Goal: Check status: Check status

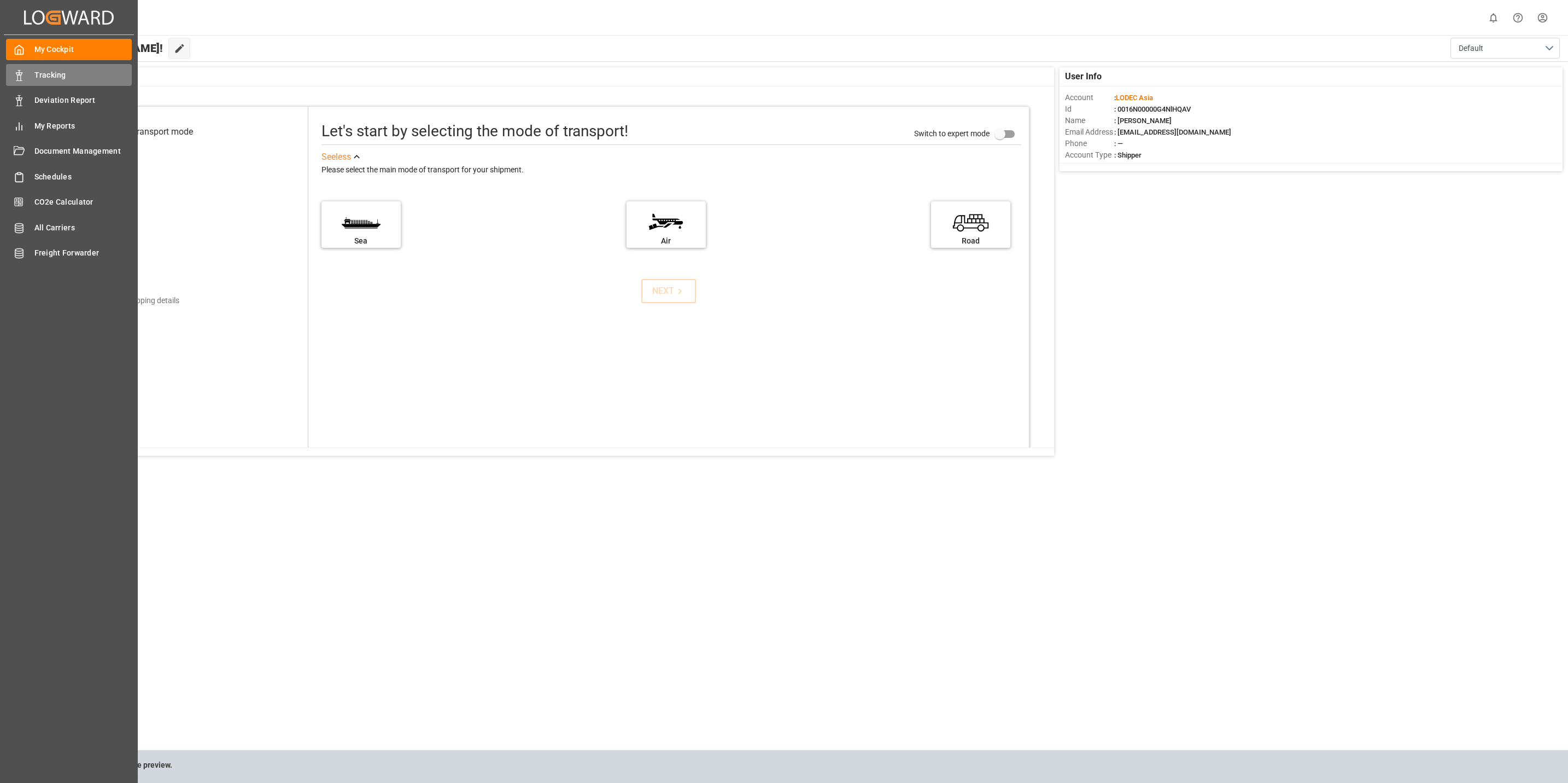
click at [70, 75] on span "Tracking" at bounding box center [83, 75] width 98 height 11
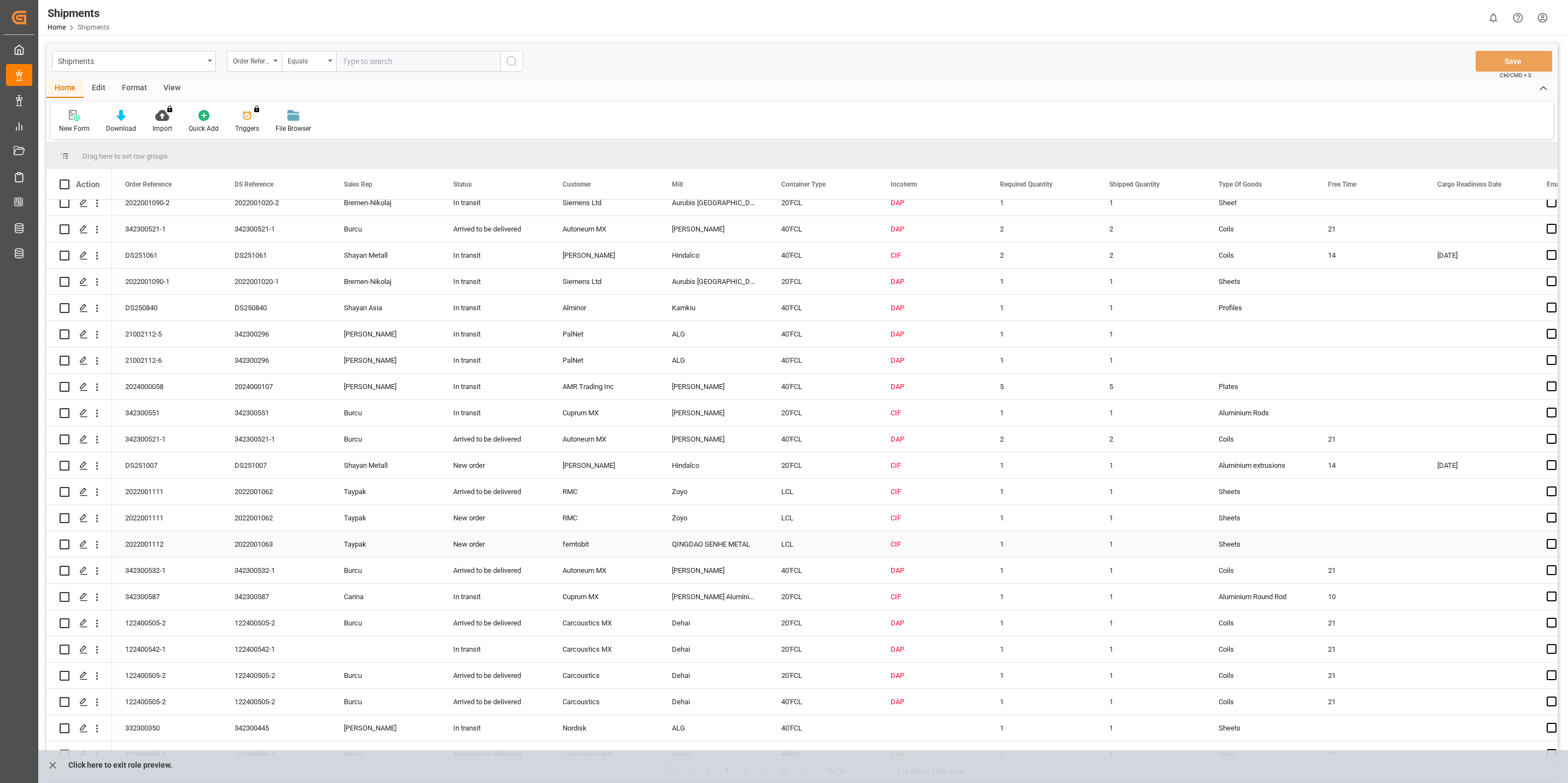
scroll to position [328, 0]
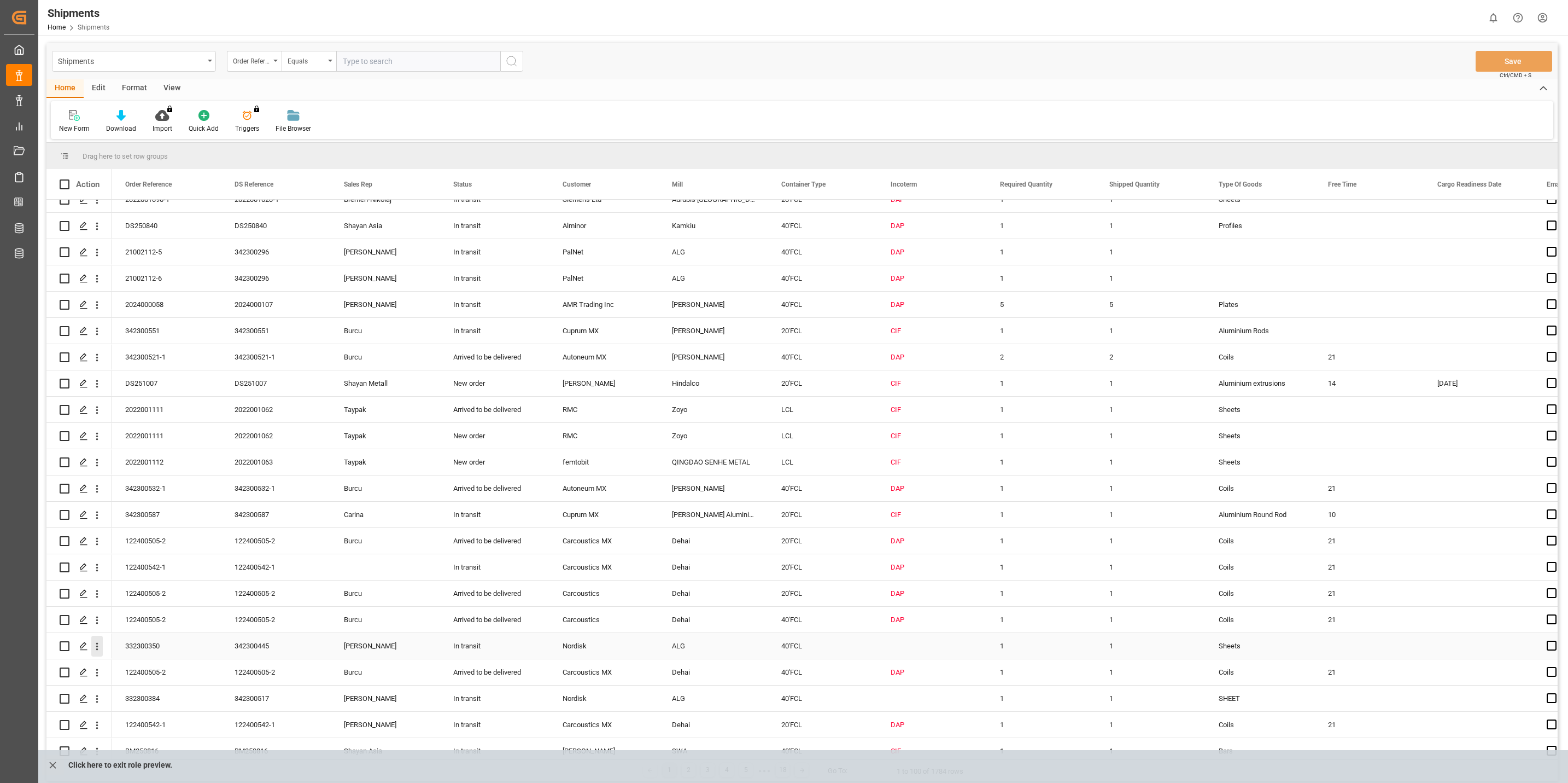
click at [97, 648] on icon "open menu" at bounding box center [97, 646] width 11 height 11
click at [146, 734] on span "Track Shipment" at bounding box center [168, 736] width 101 height 10
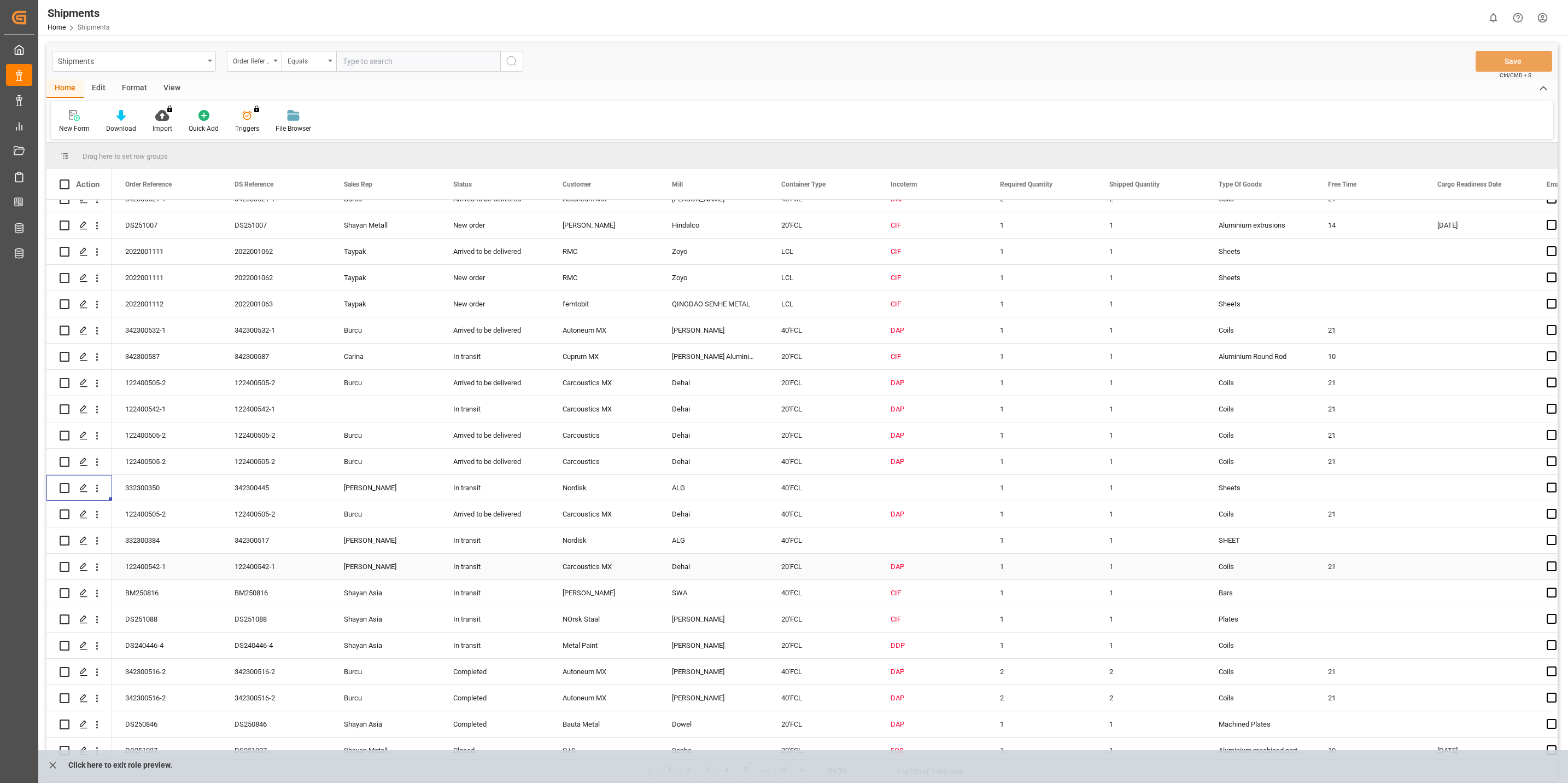
scroll to position [493, 0]
click at [97, 532] on icon "open menu" at bounding box center [97, 534] width 2 height 8
click at [159, 625] on span "Track Shipment" at bounding box center [168, 624] width 101 height 10
click at [97, 480] on icon "open menu" at bounding box center [97, 482] width 2 height 8
click at [156, 573] on span "Track Shipment" at bounding box center [168, 571] width 101 height 10
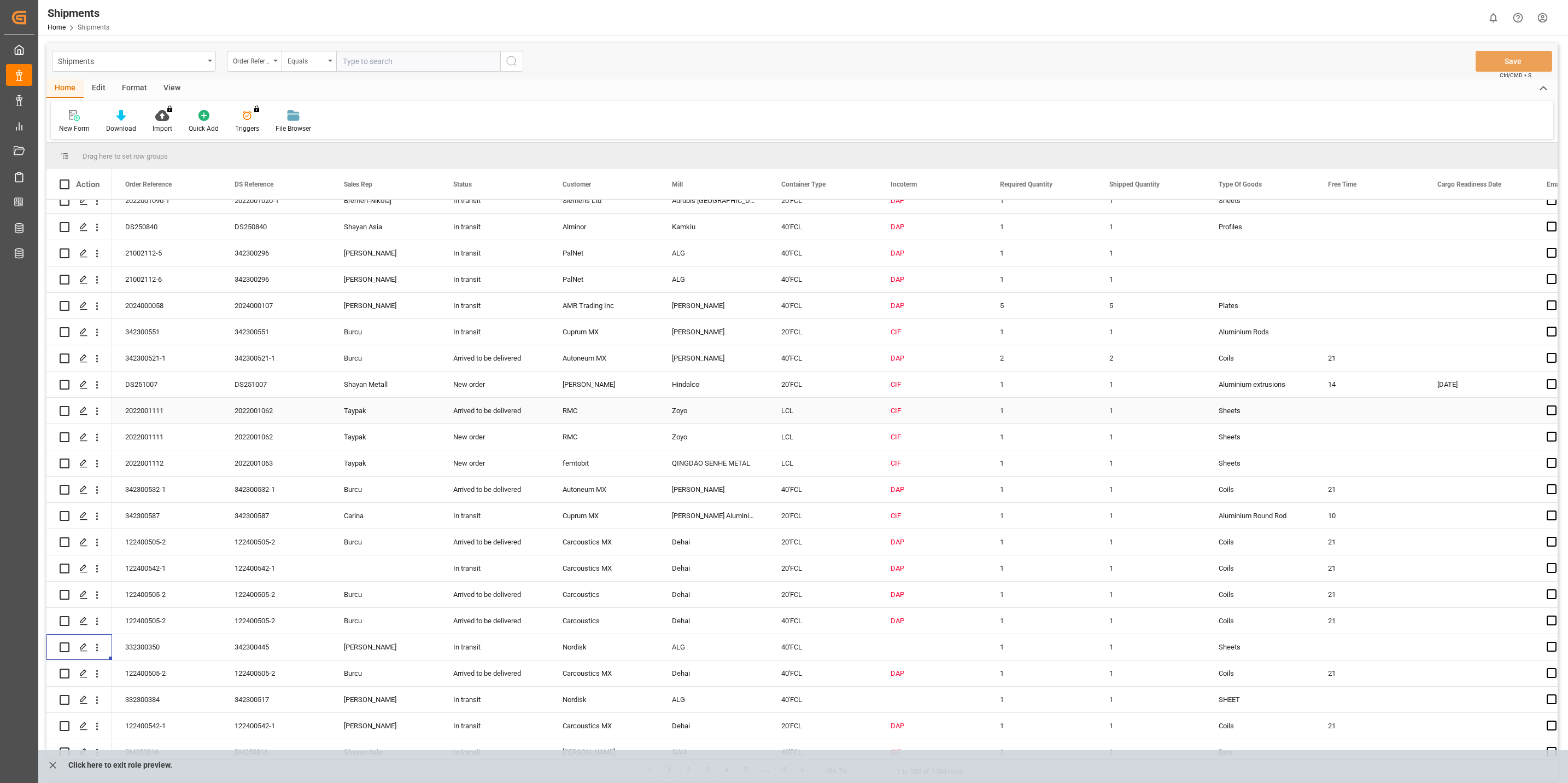
scroll to position [328, 0]
click at [97, 640] on icon "open menu" at bounding box center [97, 646] width 11 height 11
click at [136, 732] on span "Track Shipment" at bounding box center [168, 736] width 101 height 10
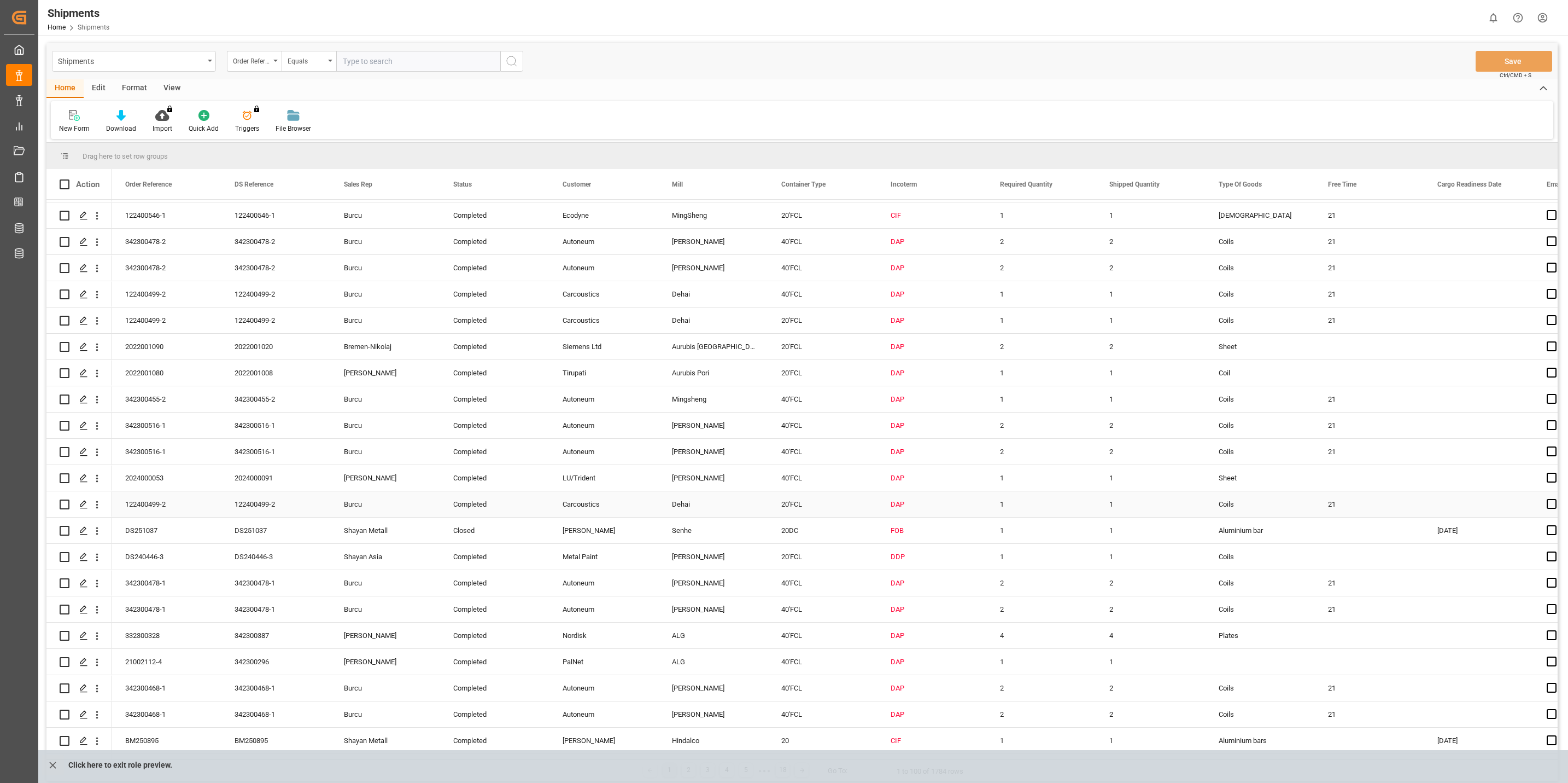
scroll to position [1067, 0]
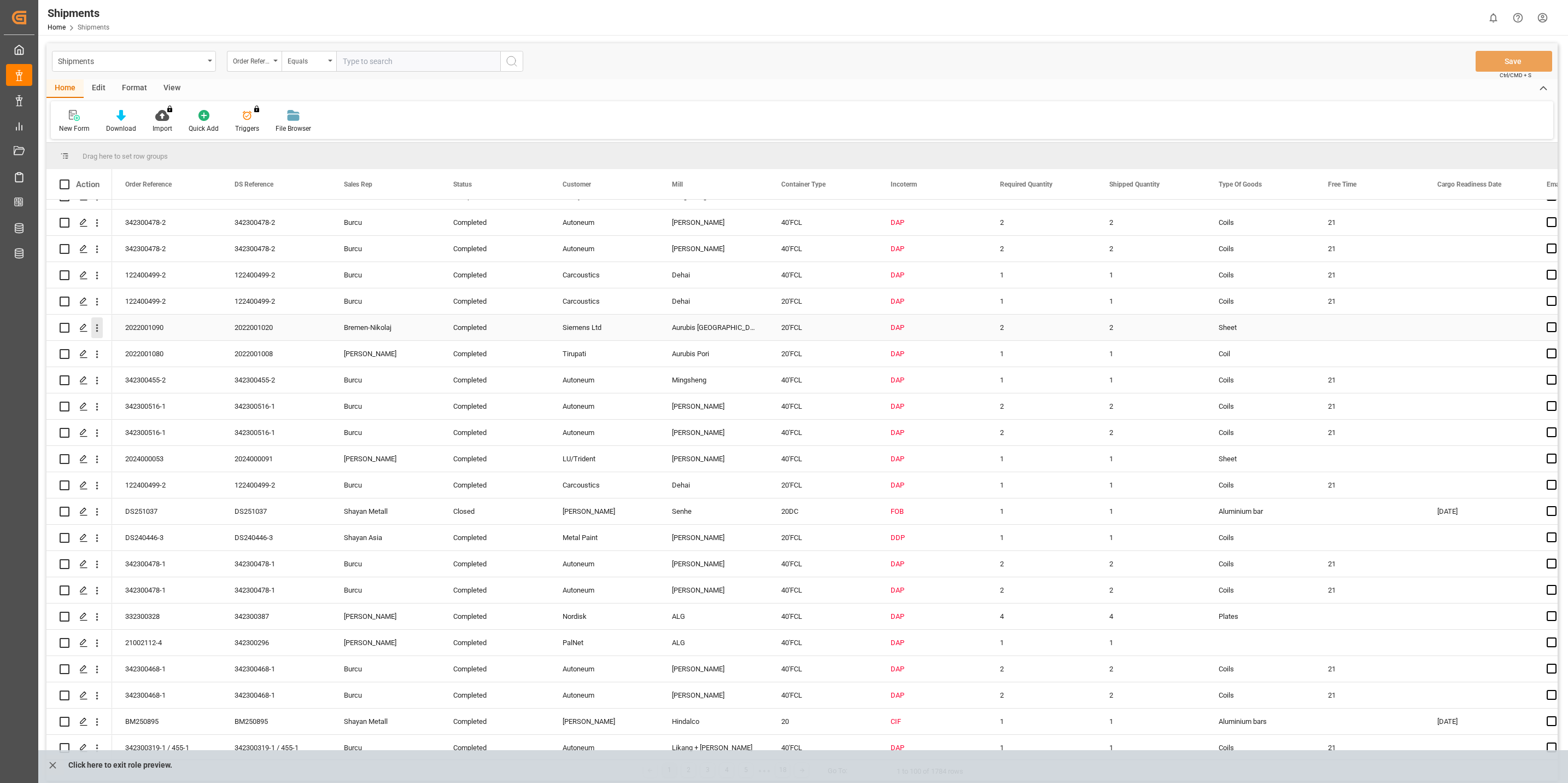
click at [102, 325] on icon "open menu" at bounding box center [97, 327] width 11 height 11
click at [132, 416] on span "Track Shipment" at bounding box center [168, 417] width 101 height 10
click at [97, 327] on icon "open menu" at bounding box center [97, 328] width 2 height 8
click at [179, 419] on span "Track Shipment" at bounding box center [168, 417] width 101 height 10
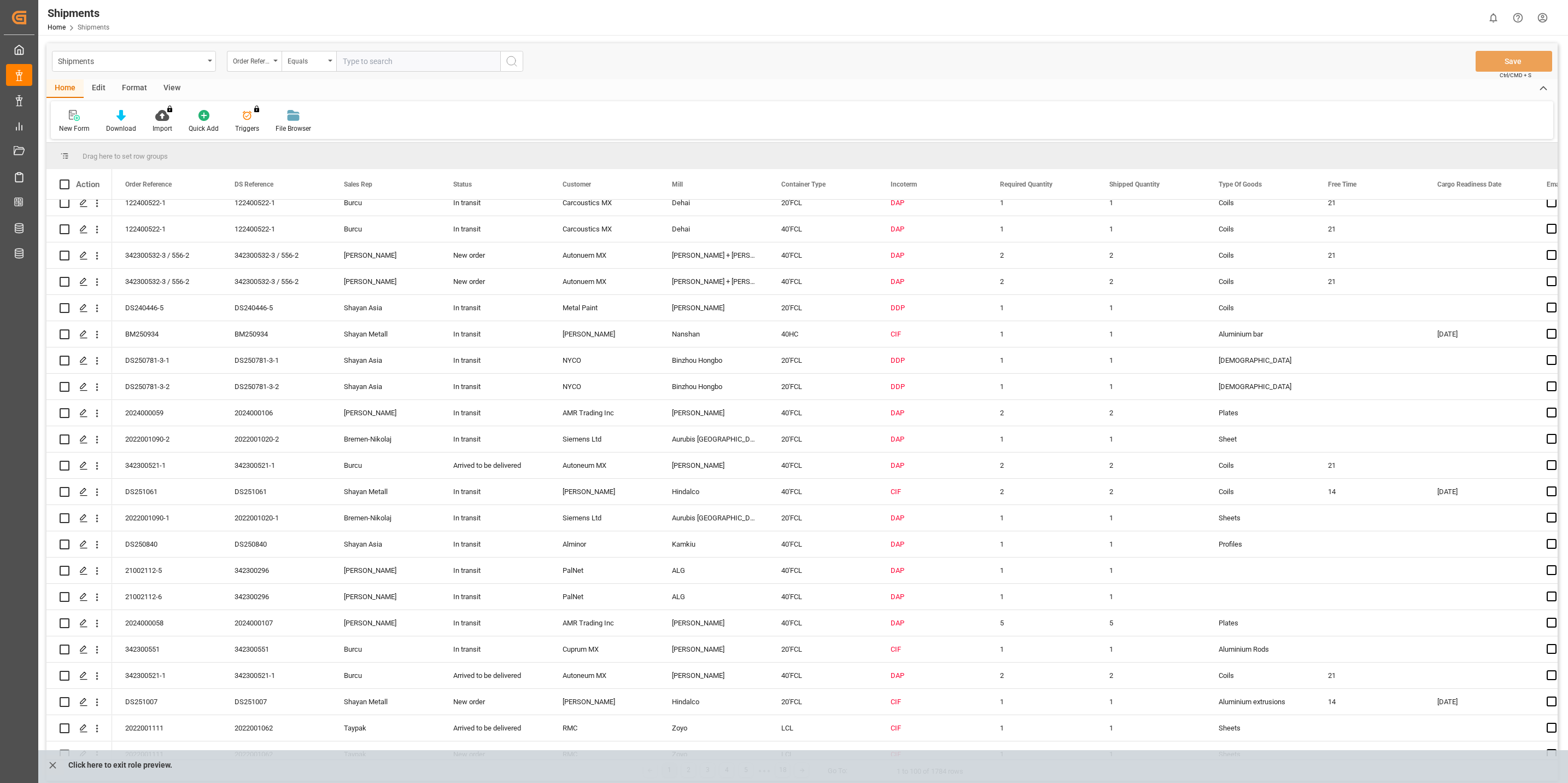
scroll to position [0, 0]
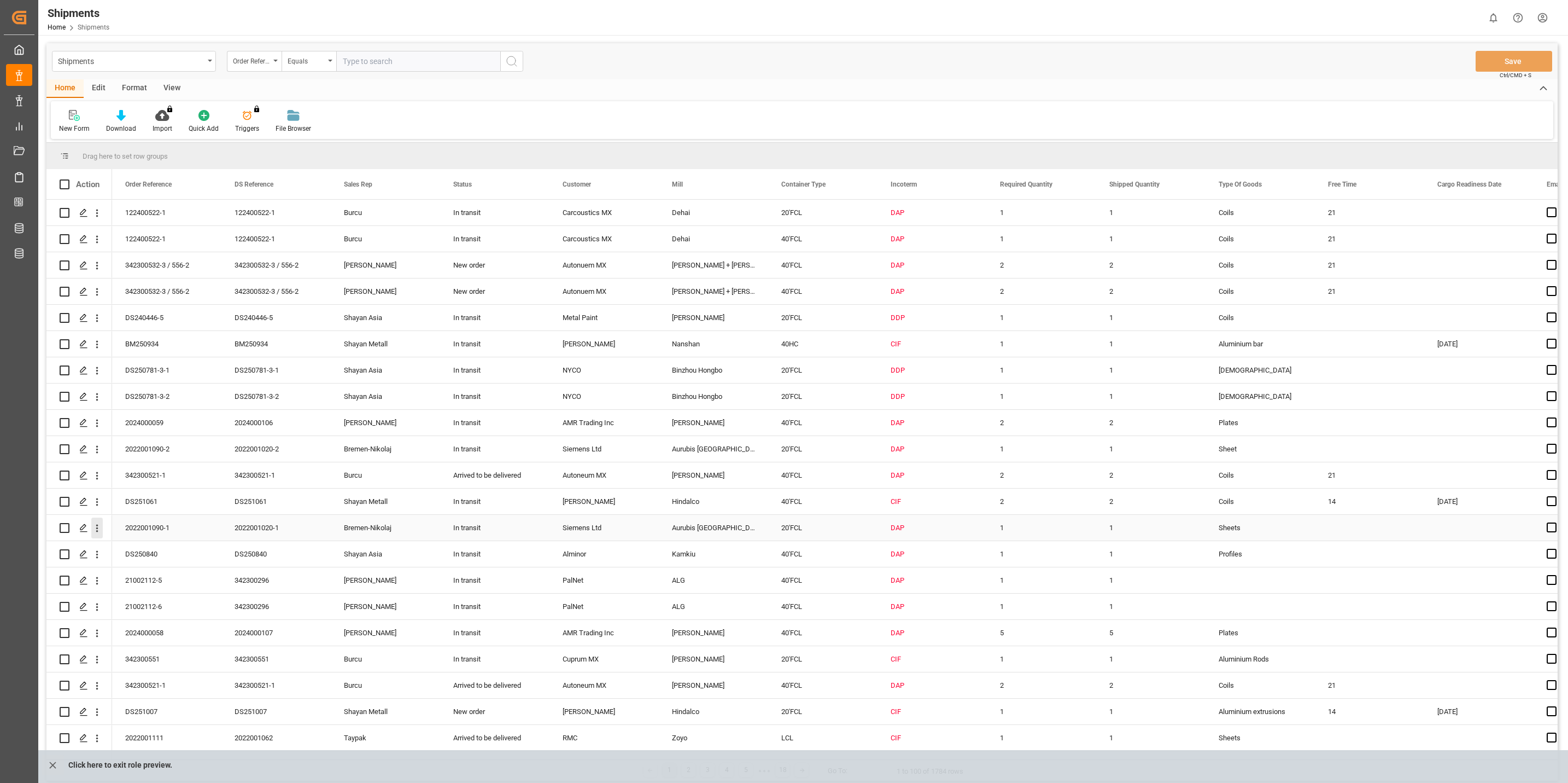
click at [98, 530] on icon "open menu" at bounding box center [97, 528] width 11 height 11
click at [180, 614] on span "Track Shipment" at bounding box center [168, 617] width 101 height 10
click at [98, 450] on icon "open menu" at bounding box center [97, 449] width 11 height 11
click at [141, 531] on div "Track Shipment" at bounding box center [159, 539] width 135 height 22
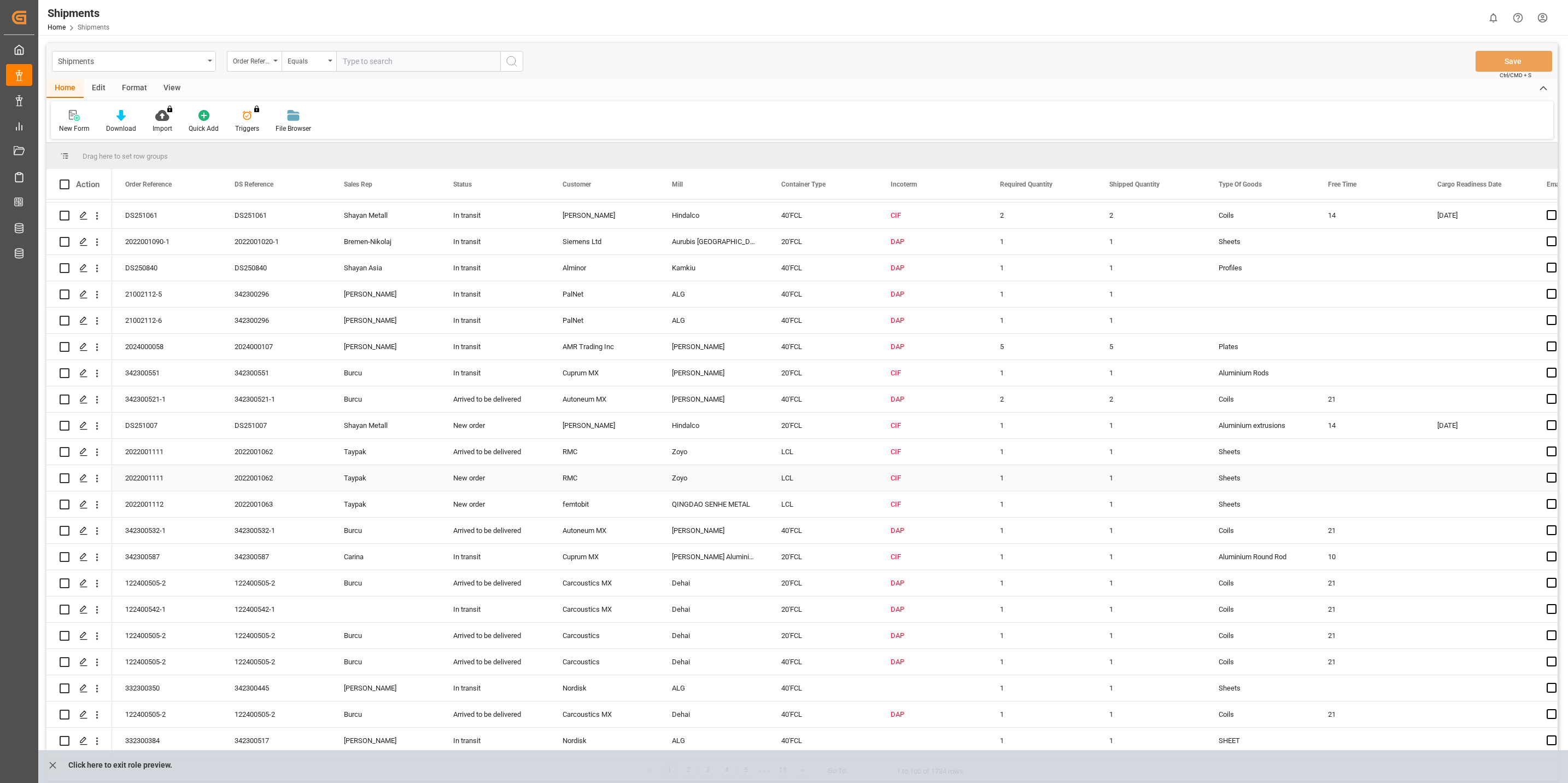
scroll to position [246, 0]
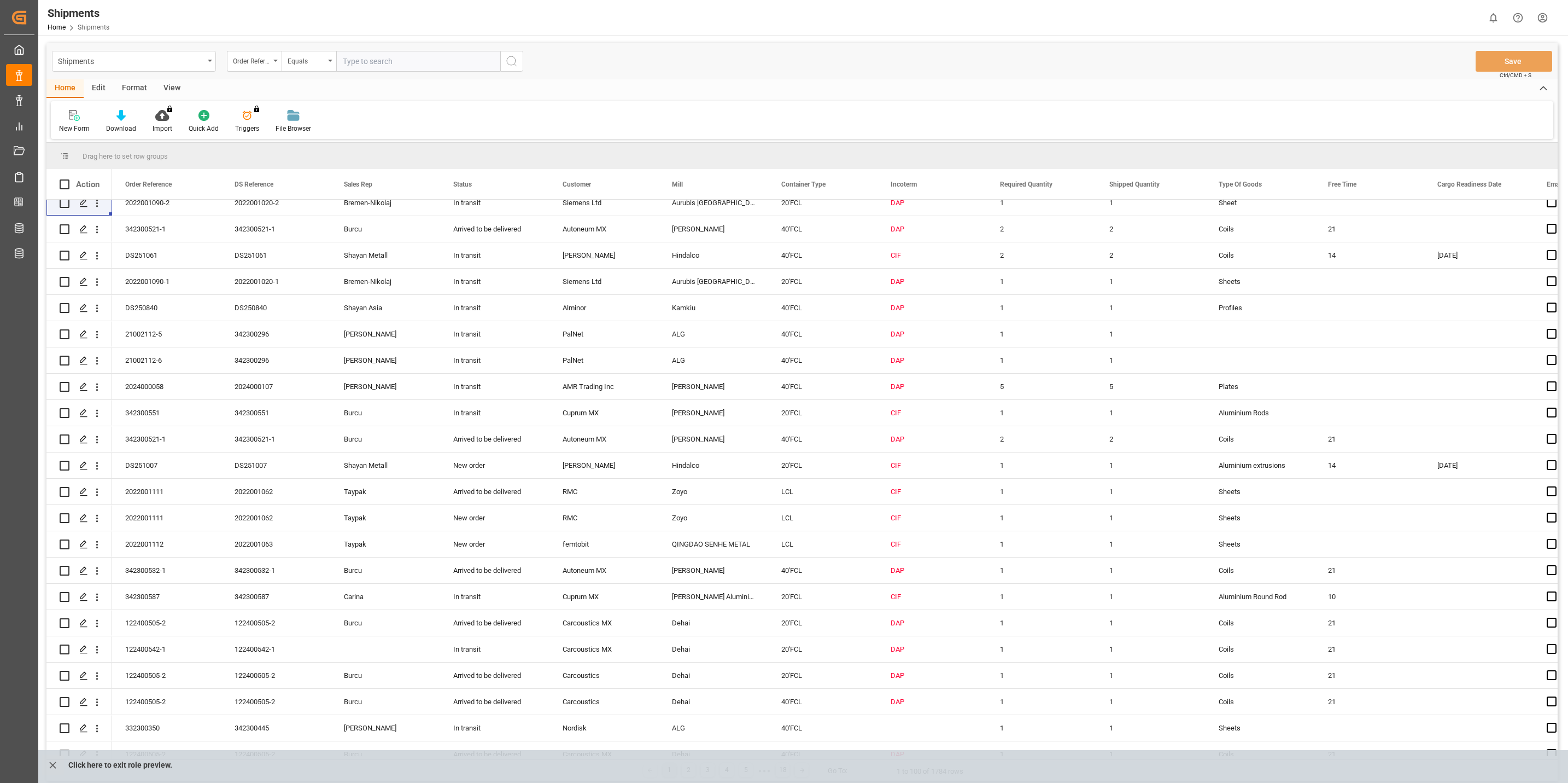
click at [95, 203] on icon "open menu" at bounding box center [97, 203] width 11 height 11
click at [157, 292] on span "Track Shipment" at bounding box center [168, 293] width 101 height 10
click at [99, 206] on icon "open menu" at bounding box center [97, 203] width 11 height 11
click at [152, 272] on span "Share Link" at bounding box center [168, 270] width 100 height 11
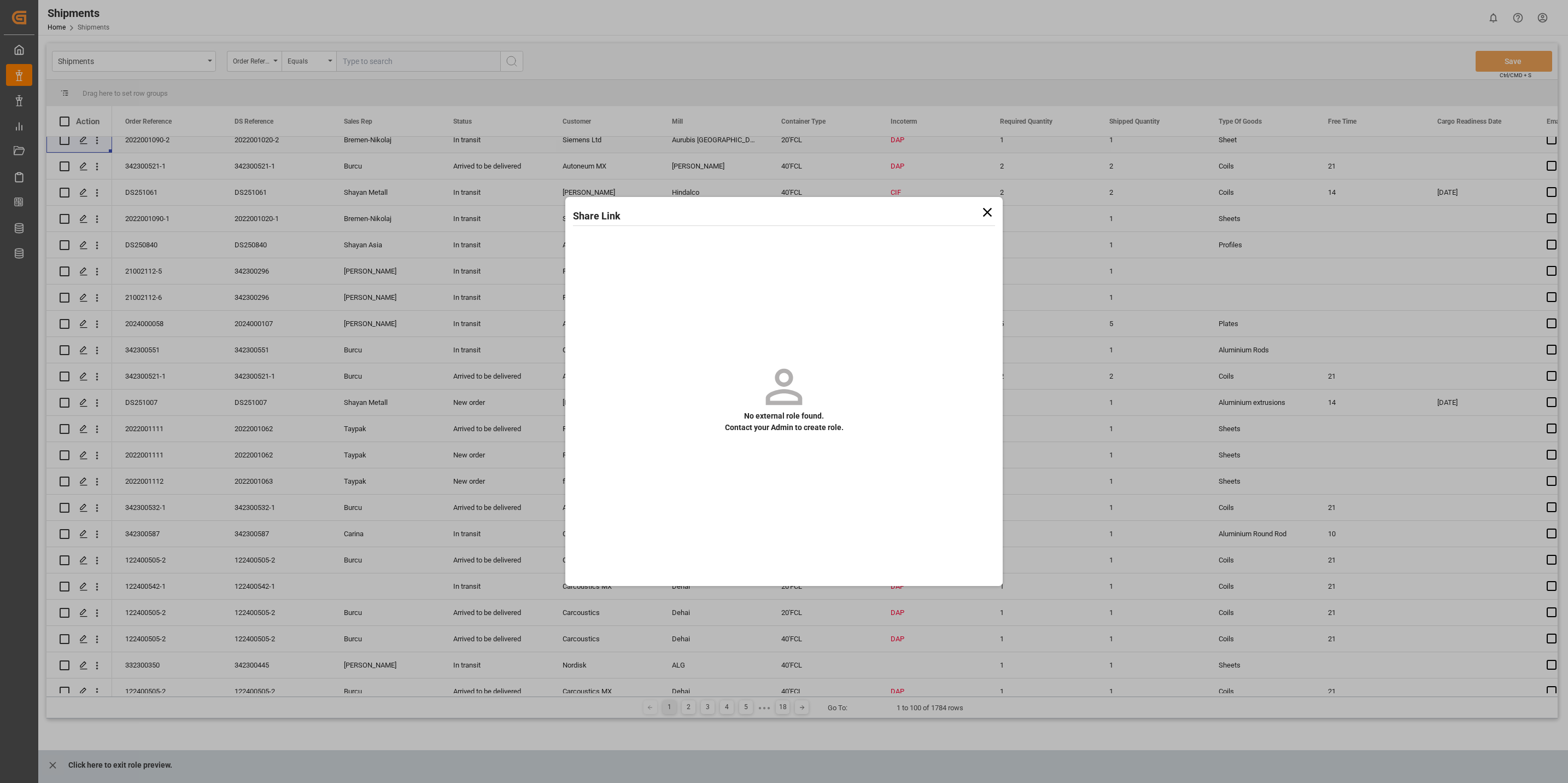
click at [989, 212] on icon at bounding box center [987, 212] width 15 height 15
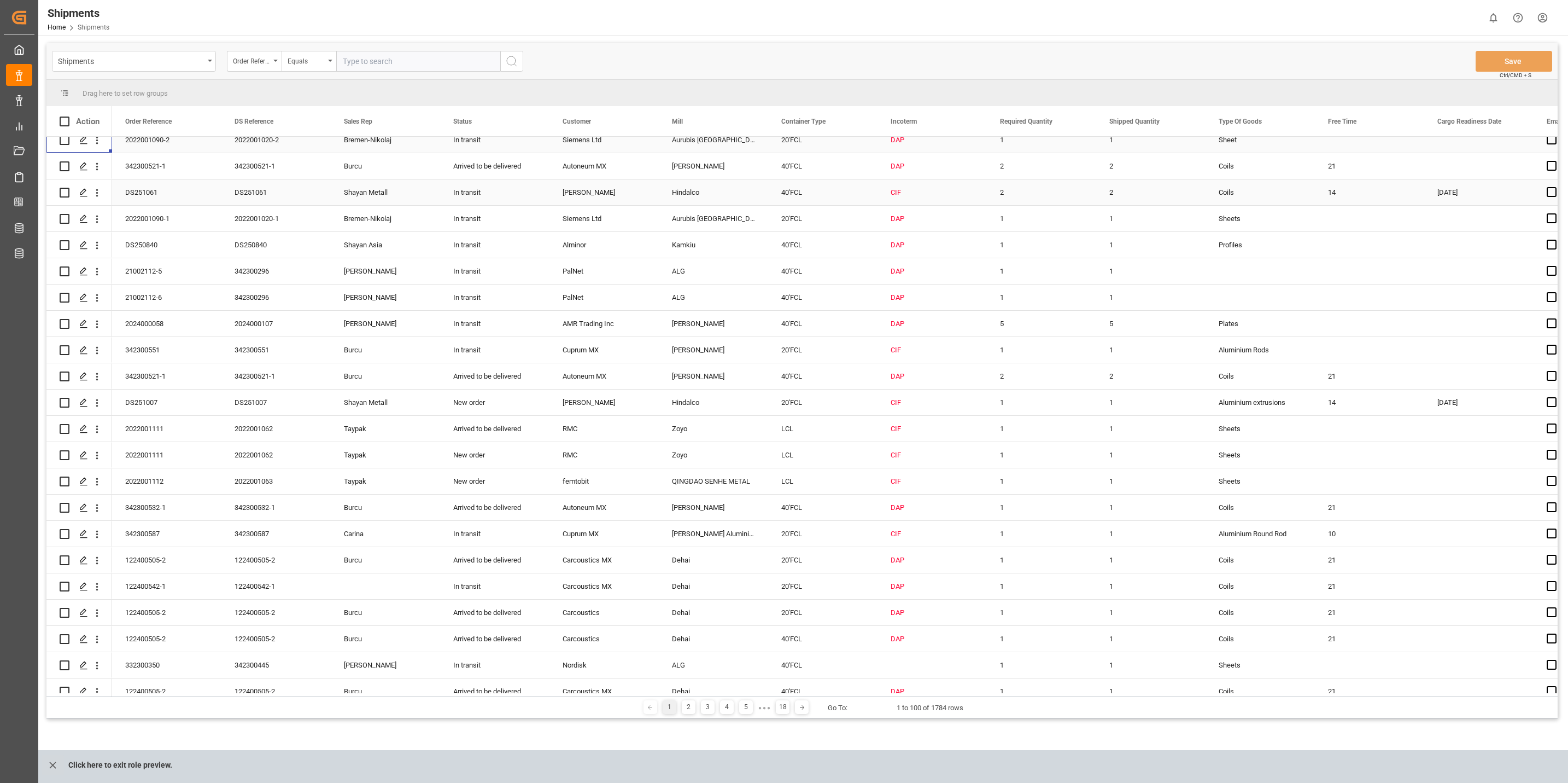
scroll to position [238, 0]
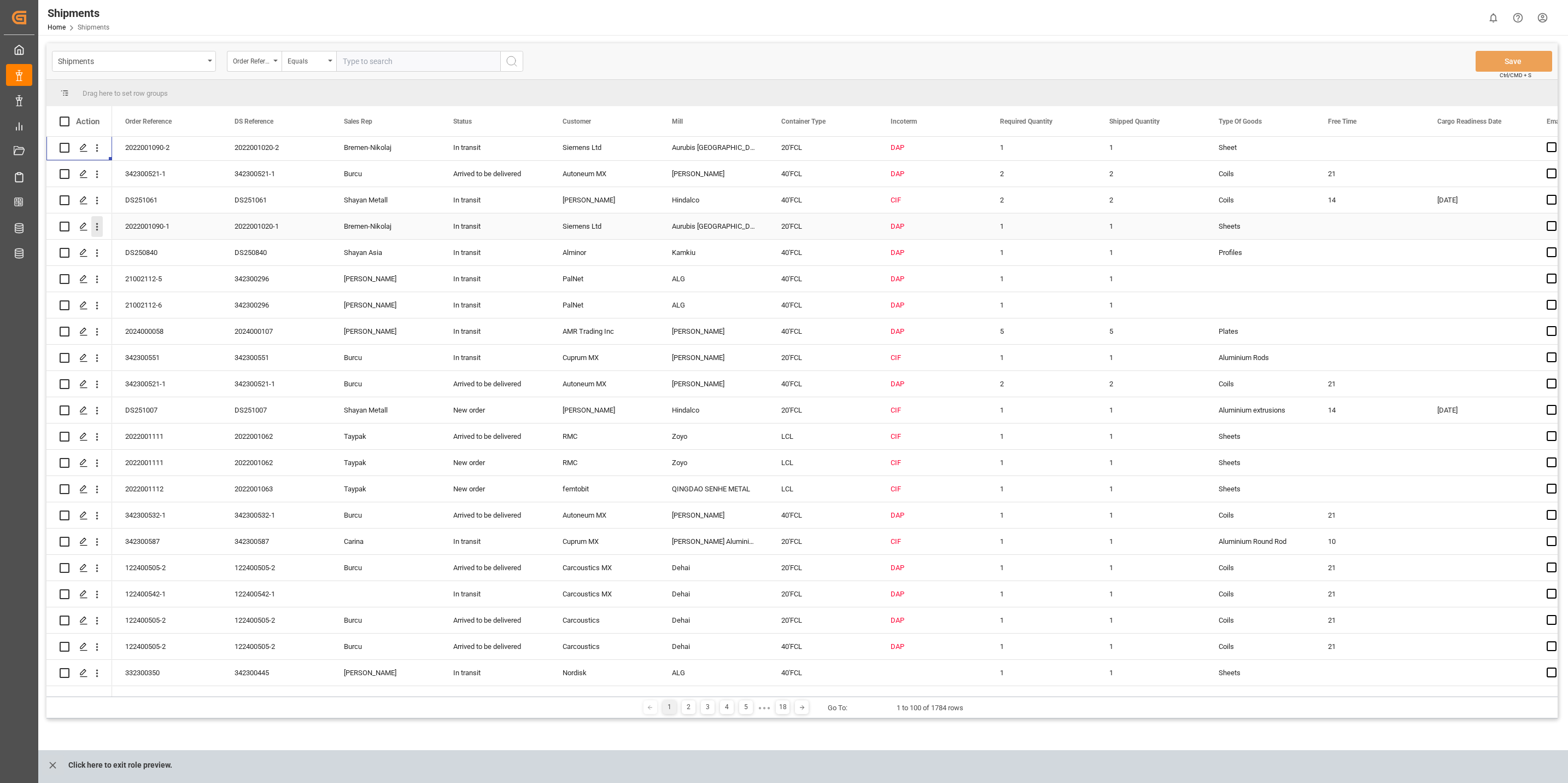
click at [102, 227] on icon "open menu" at bounding box center [97, 226] width 11 height 11
click at [149, 317] on span "Track Shipment" at bounding box center [168, 316] width 101 height 10
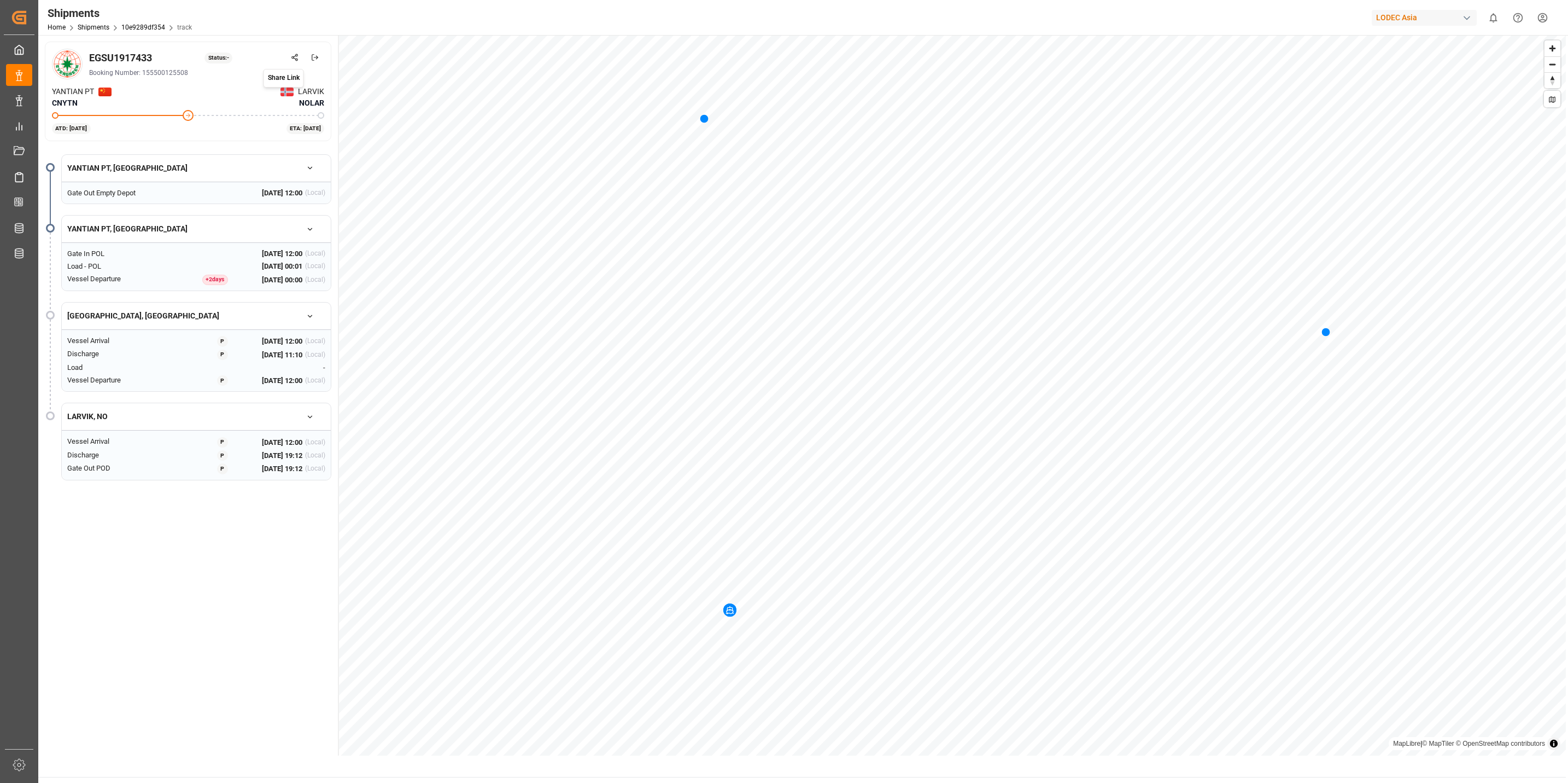
click at [292, 55] on icon at bounding box center [295, 57] width 8 height 8
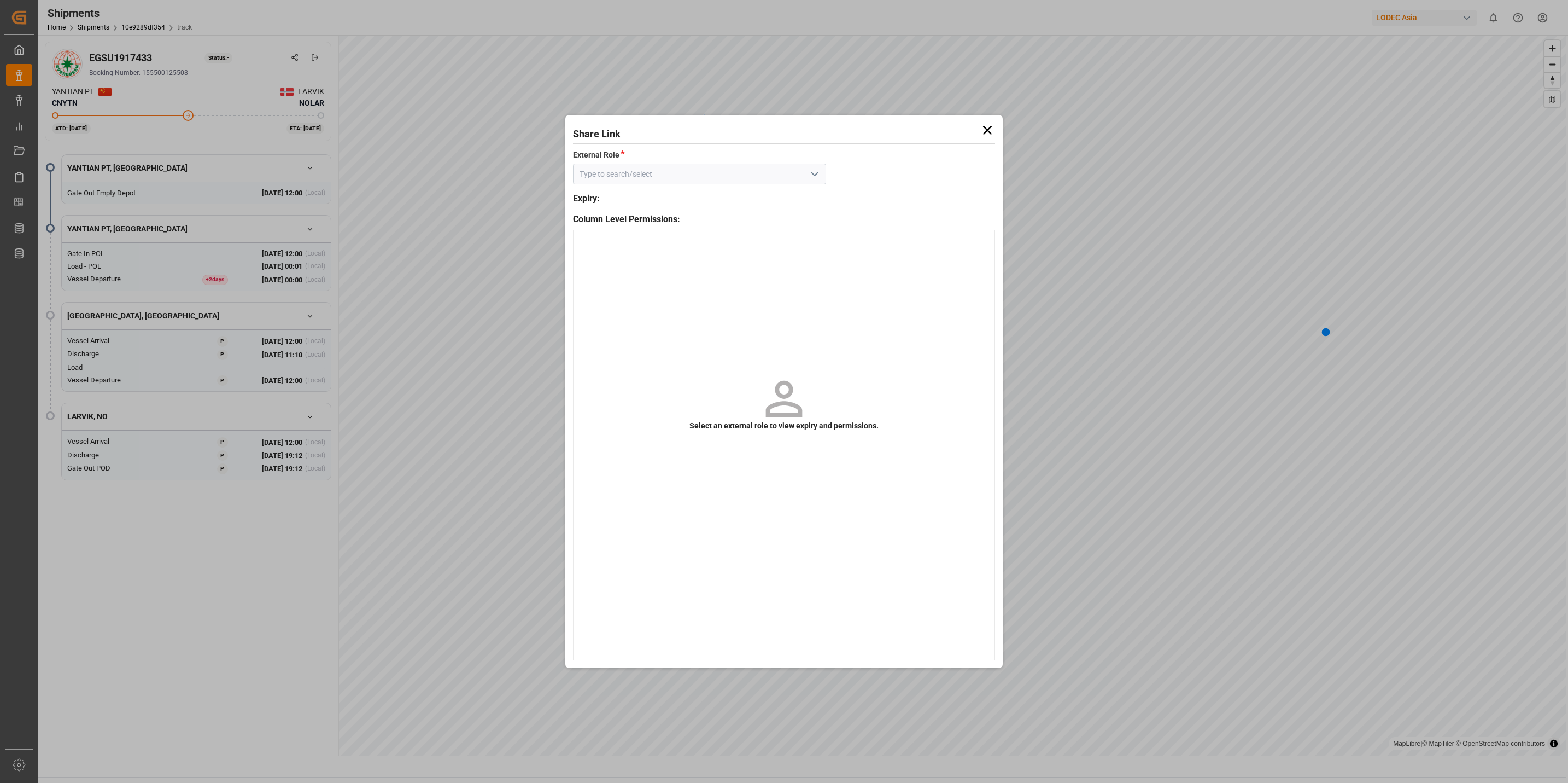
click at [704, 177] on input at bounding box center [700, 174] width 253 height 21
click at [813, 169] on icon "open menu" at bounding box center [815, 173] width 13 height 13
click at [664, 196] on div "Default tracking role - shipment" at bounding box center [700, 198] width 252 height 24
type input "Default tracking role - shipment"
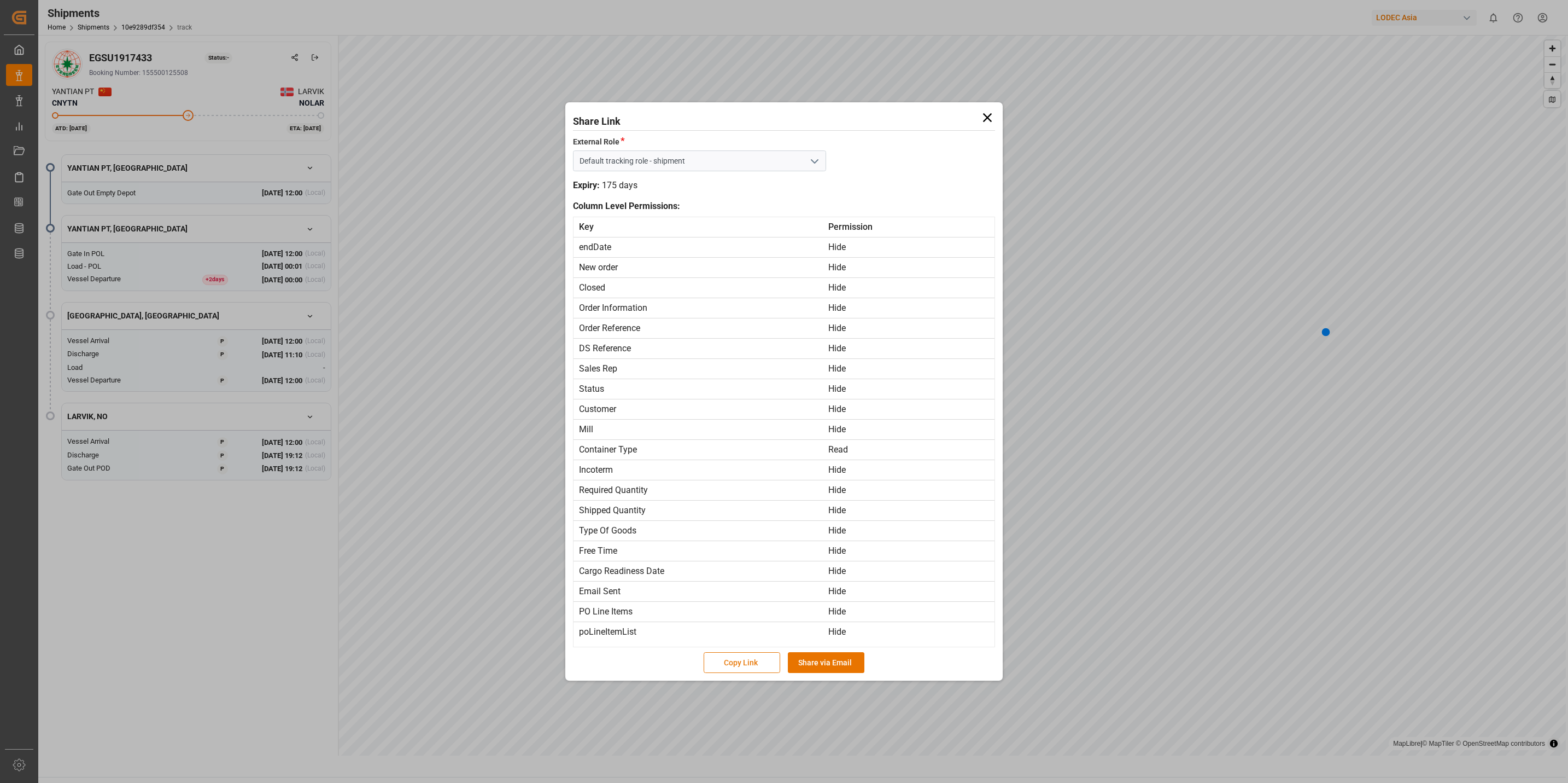
click at [755, 663] on button "Copy Link" at bounding box center [742, 662] width 77 height 21
click at [988, 116] on icon at bounding box center [987, 118] width 9 height 9
